Goal: Task Accomplishment & Management: Manage account settings

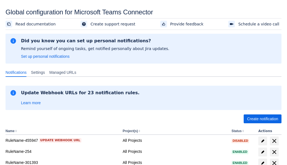
click at [263, 119] on span "Create notification" at bounding box center [262, 118] width 31 height 9
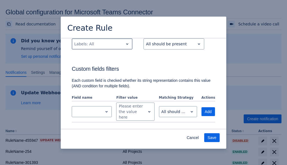
click at [102, 47] on div "Scrollable content" at bounding box center [97, 44] width 47 height 7
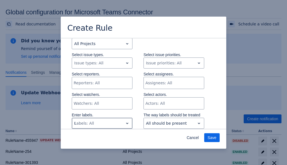
type input "815482_label"
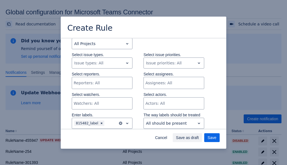
scroll to position [366, 0]
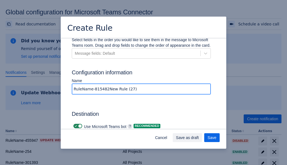
type input "RuleName-815482New Rule (27)"
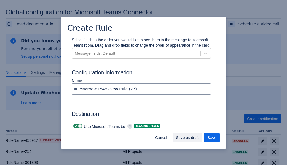
click at [75, 124] on span "Scrollable content" at bounding box center [76, 126] width 4 height 4
click at [75, 124] on input "Scrollable content" at bounding box center [75, 126] width 4 height 4
checkbox input "false"
type input "https://prod-74.westus.logic.azure.com:443/workflows/f11e74d8c9ca438c8769757d73…"
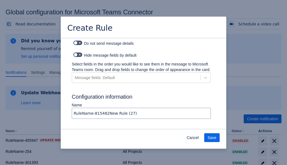
click at [212, 137] on span "Save" at bounding box center [212, 137] width 9 height 9
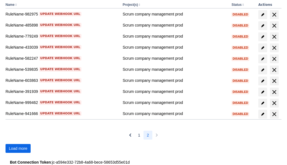
click at [18, 148] on span "Load more" at bounding box center [18, 148] width 18 height 9
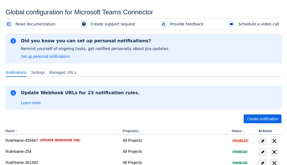
scroll to position [126, 0]
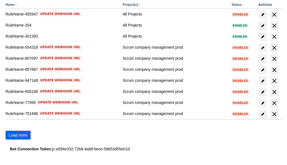
click at [18, 135] on span "Load more" at bounding box center [18, 135] width 18 height 9
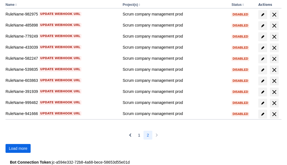
click at [18, 148] on span "Load more" at bounding box center [18, 148] width 18 height 9
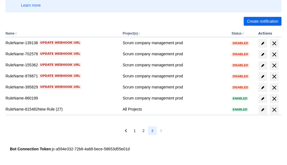
click at [274, 110] on span "delete" at bounding box center [274, 109] width 7 height 7
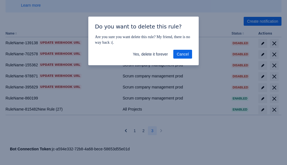
click at [150, 54] on span "Yes, delete it forever" at bounding box center [150, 54] width 35 height 9
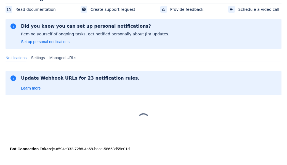
scroll to position [15, 0]
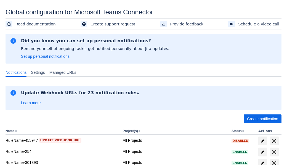
click at [263, 119] on span "Create notification" at bounding box center [262, 118] width 31 height 9
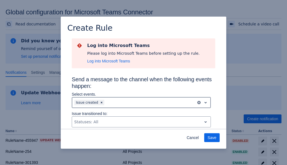
click at [141, 102] on div "Scrollable content" at bounding box center [149, 102] width 89 height 7
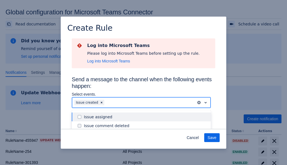
click at [146, 149] on div "Issue created" at bounding box center [146, 152] width 124 height 6
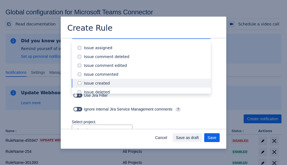
click at [146, 133] on div "Issue updated" at bounding box center [146, 136] width 124 height 6
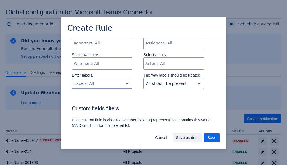
type input "449801_label"
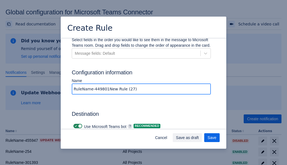
type input "RuleName-449801New Rule (27)"
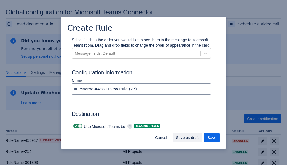
click at [75, 124] on span "Scrollable content" at bounding box center [76, 126] width 4 height 4
click at [75, 124] on input "Scrollable content" at bounding box center [75, 126] width 4 height 4
checkbox input "false"
type input "https://prod-34.westus.logic.azure.com:443/workflows/b225ecea21af403f967199aab2…"
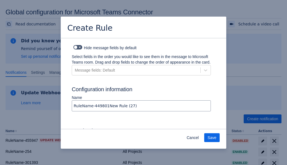
click at [212, 137] on span "Save" at bounding box center [212, 137] width 9 height 9
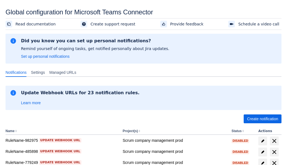
scroll to position [126, 0]
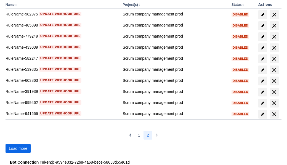
click at [18, 148] on span "Load more" at bounding box center [18, 148] width 18 height 9
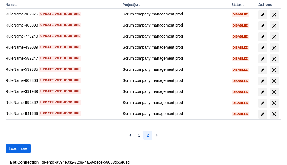
click at [18, 148] on span "Load more" at bounding box center [18, 148] width 18 height 9
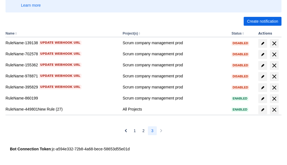
click at [274, 110] on span "delete" at bounding box center [274, 109] width 7 height 7
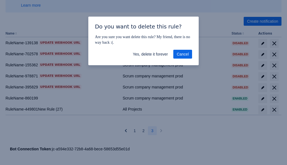
click at [150, 54] on span "Yes, delete it forever" at bounding box center [150, 54] width 35 height 9
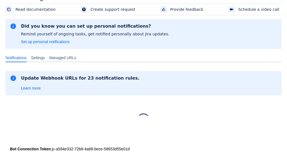
scroll to position [15, 0]
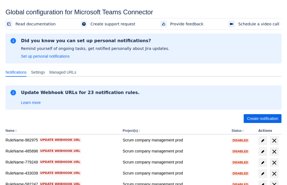
scroll to position [106, 0]
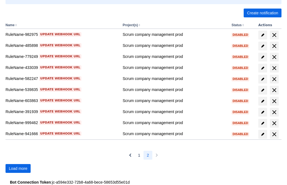
click at [18, 169] on span "Load more" at bounding box center [18, 168] width 18 height 9
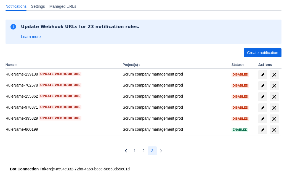
scroll to position [66, 0]
